Goal: Find contact information: Find contact information

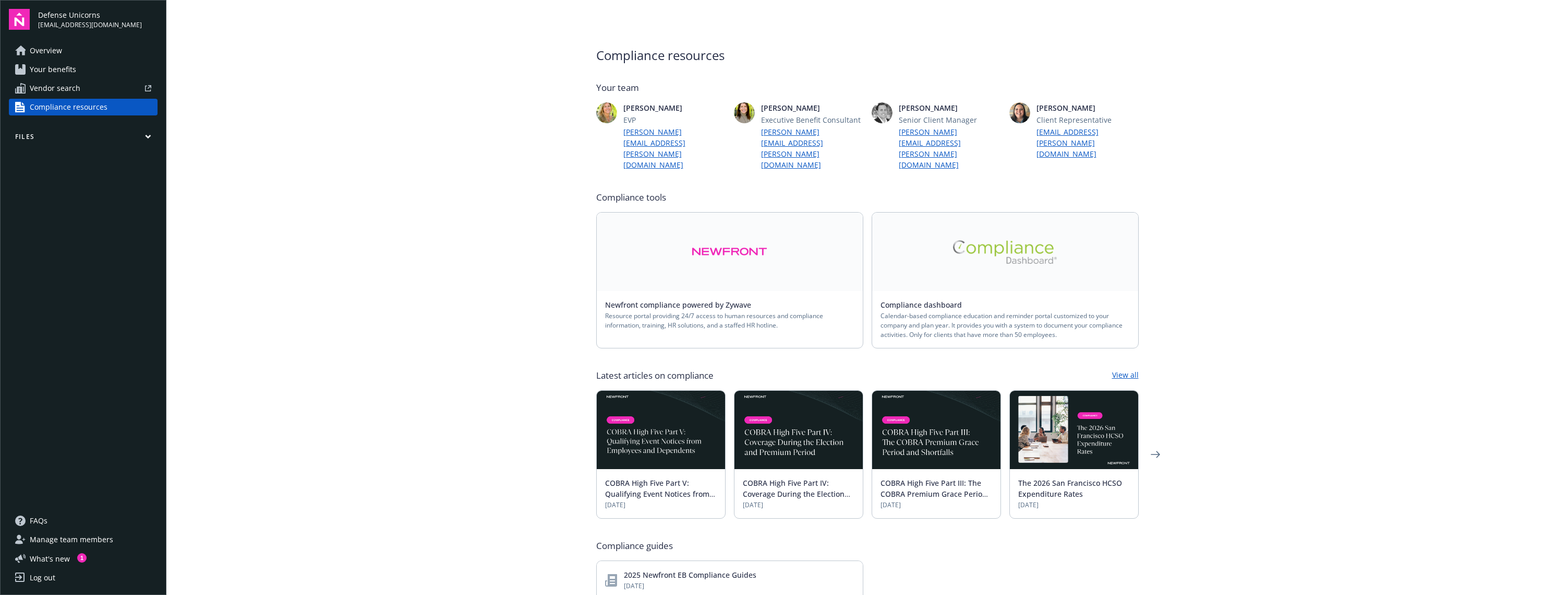
scroll to position [2, 0]
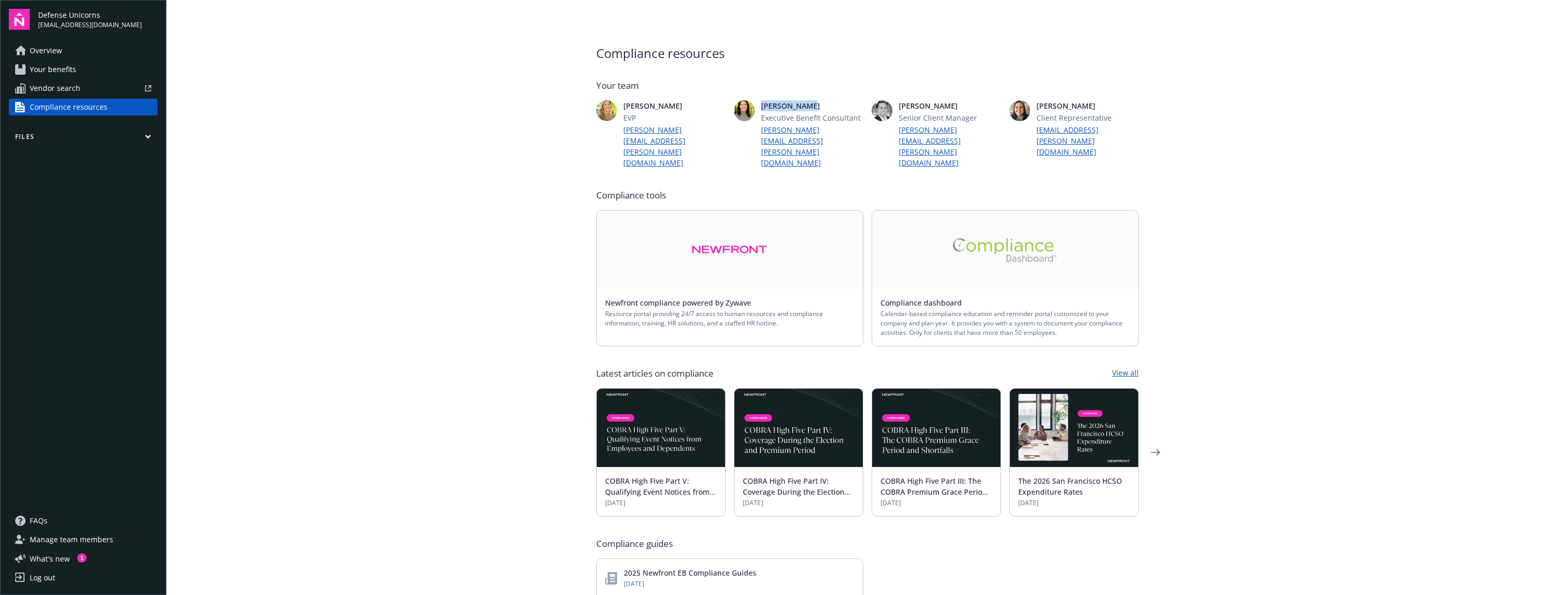
drag, startPoint x: 809, startPoint y: 106, endPoint x: 757, endPoint y: 105, distance: 52.0
click at [761, 105] on span "[PERSON_NAME]" at bounding box center [812, 106] width 102 height 11
copy span "[PERSON_NAME]"
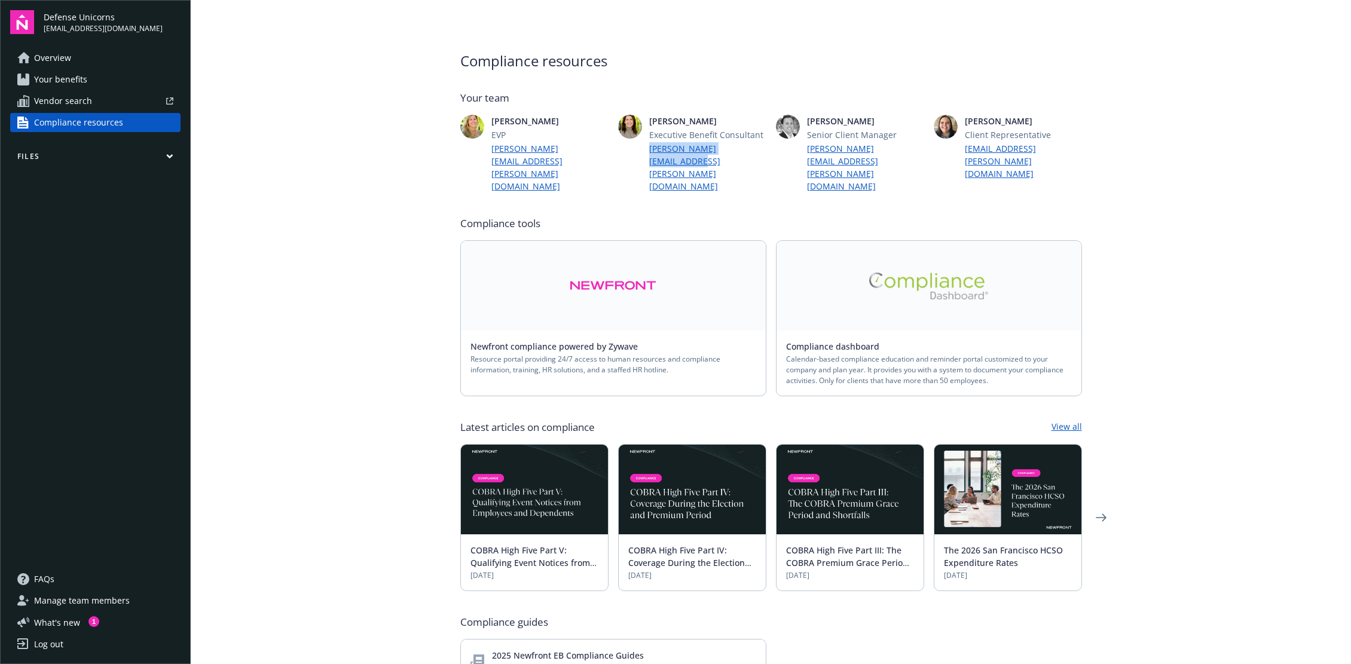
copy link "[PERSON_NAME][EMAIL_ADDRESS][PERSON_NAME][DOMAIN_NAME]"
drag, startPoint x: 755, startPoint y: 134, endPoint x: 644, endPoint y: 137, distance: 111.2
click at [649, 137] on span "Executive Benefit Consultant" at bounding box center [707, 134] width 117 height 13
copy span "Executive Benefit Consultant"
drag, startPoint x: 1025, startPoint y: 120, endPoint x: 991, endPoint y: 121, distance: 33.5
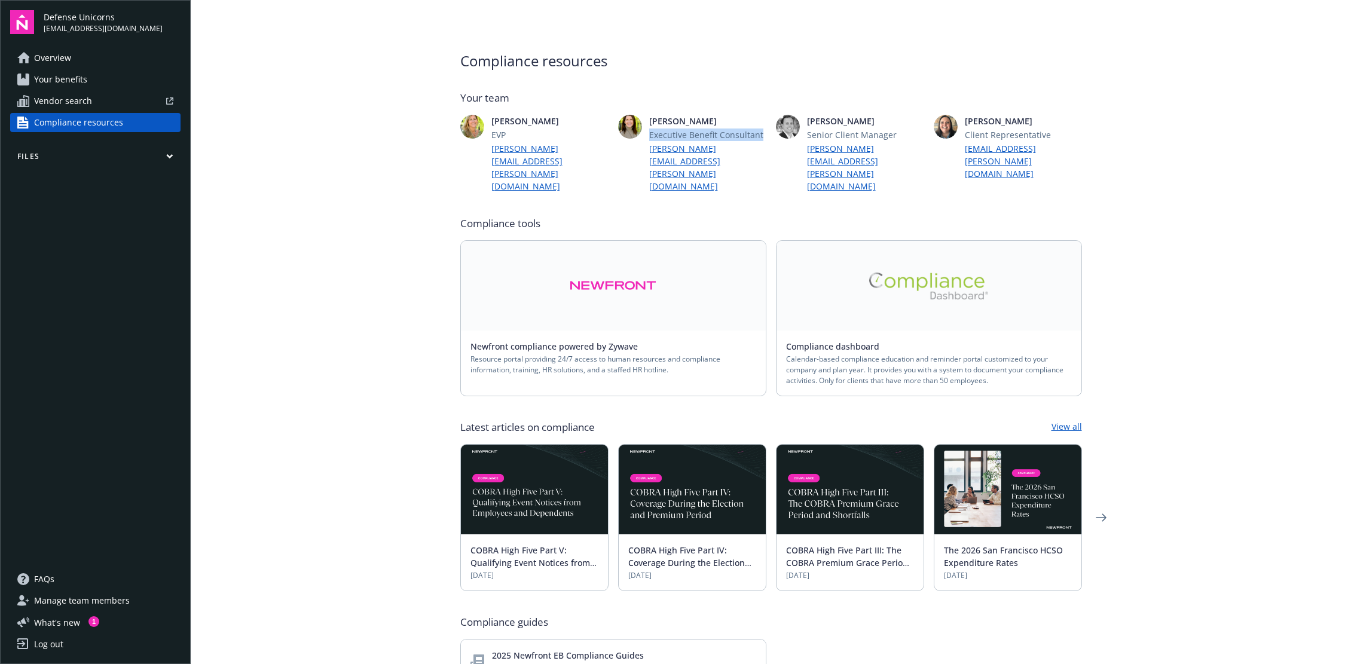
click at [991, 121] on span "[PERSON_NAME]" at bounding box center [1023, 121] width 117 height 13
copy span "[PERSON_NAME]"
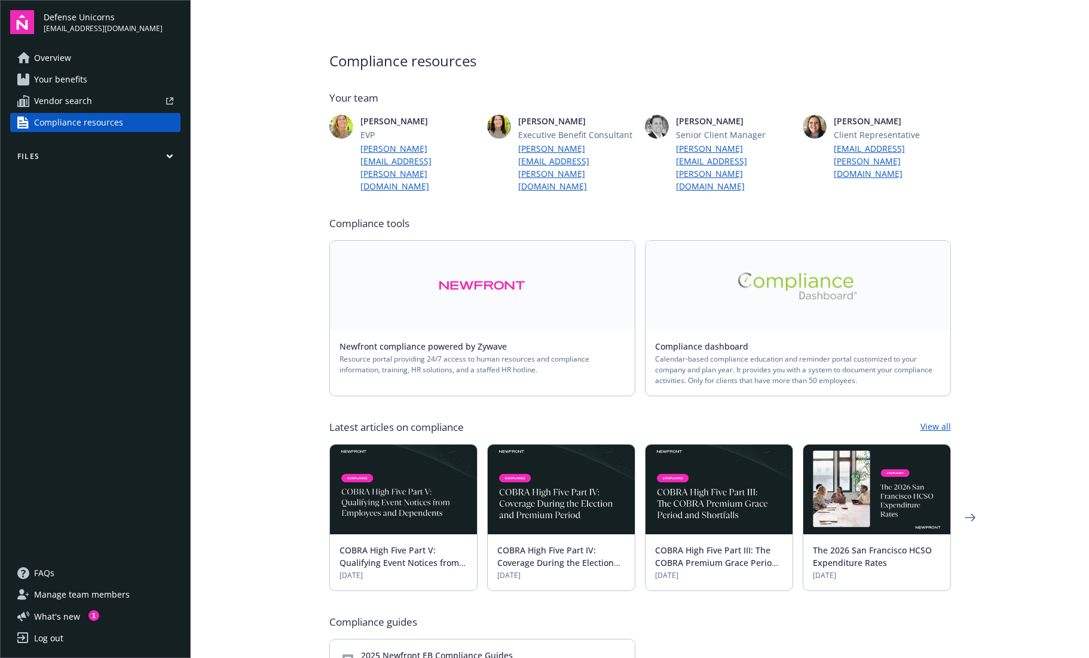
drag, startPoint x: 972, startPoint y: 200, endPoint x: 918, endPoint y: 162, distance: 65.2
click at [967, 194] on main "Compliance resources Your team [PERSON_NAME] EVP [PERSON_NAME][EMAIL_ADDRESS][P…" at bounding box center [640, 329] width 898 height 658
copy link "[EMAIL_ADDRESS][PERSON_NAME][DOMAIN_NAME]"
click at [911, 133] on span "Client Representative" at bounding box center [892, 134] width 117 height 13
